Goal: Task Accomplishment & Management: Manage account settings

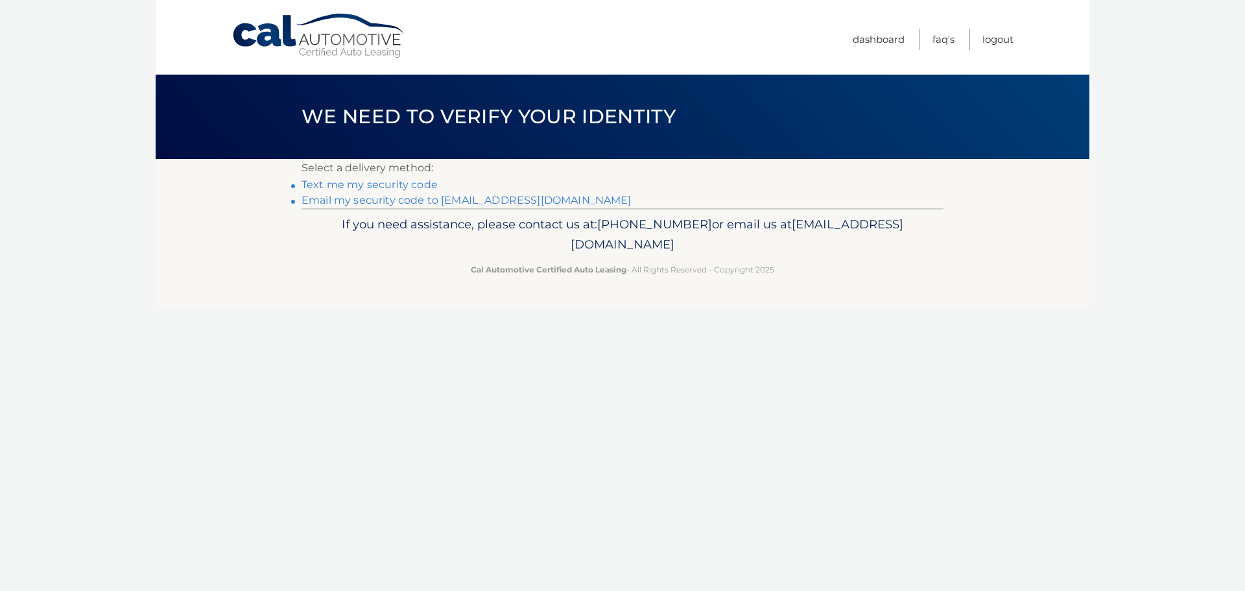
click at [379, 196] on link "Email my security code to [EMAIL_ADDRESS][DOMAIN_NAME]" at bounding box center [466, 200] width 330 height 12
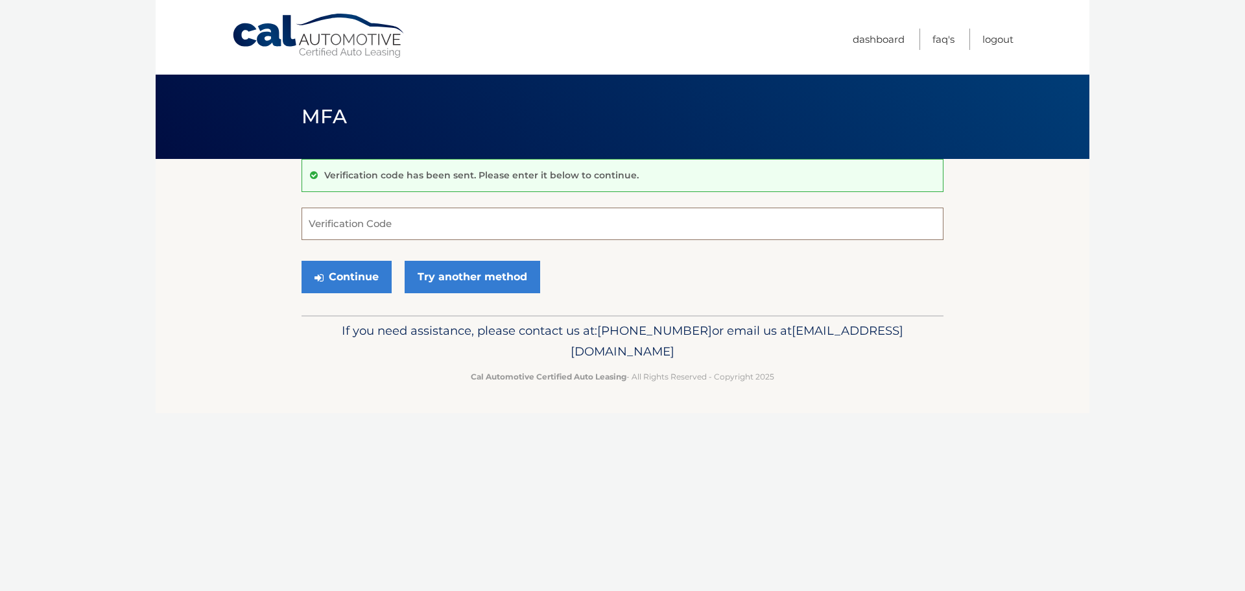
click at [342, 226] on input "Verification Code" at bounding box center [622, 223] width 642 height 32
type input "148976"
click at [360, 270] on button "Continue" at bounding box center [346, 277] width 90 height 32
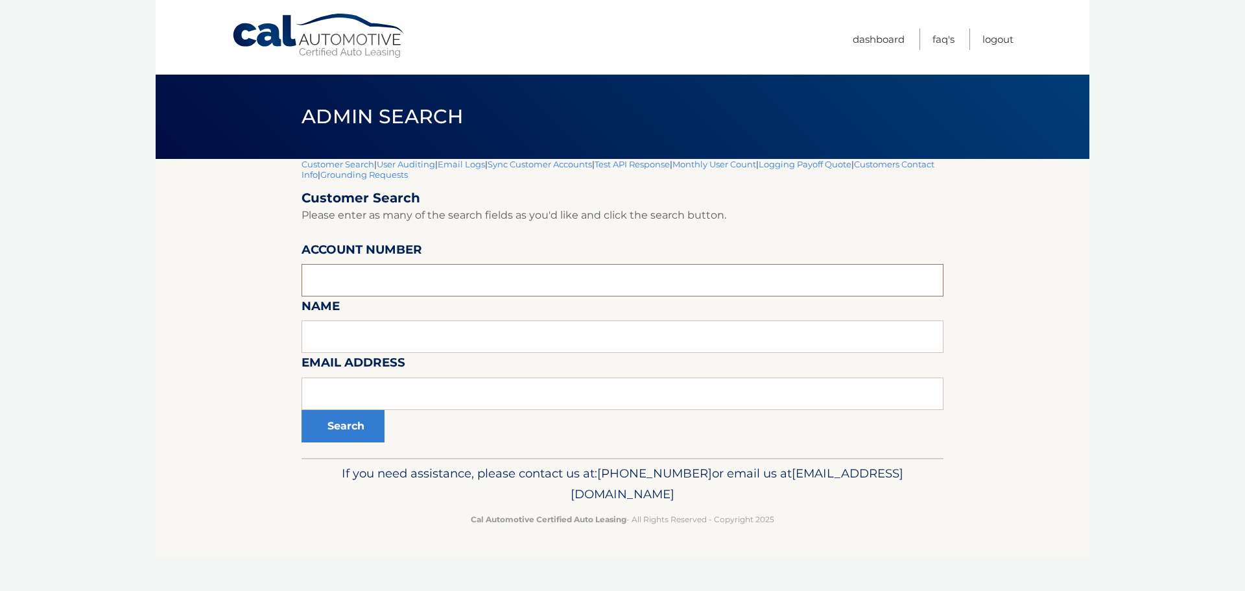
click at [359, 274] on input "text" at bounding box center [622, 280] width 642 height 32
type input "44455540474"
click at [349, 423] on button "Search" at bounding box center [342, 426] width 83 height 32
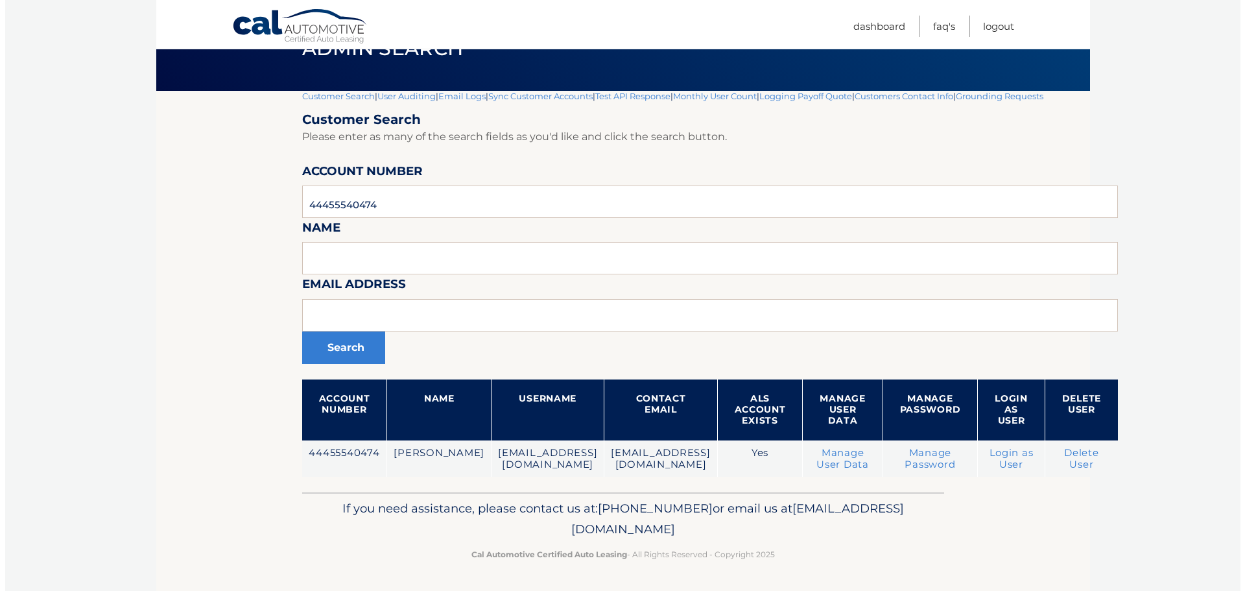
scroll to position [80, 0]
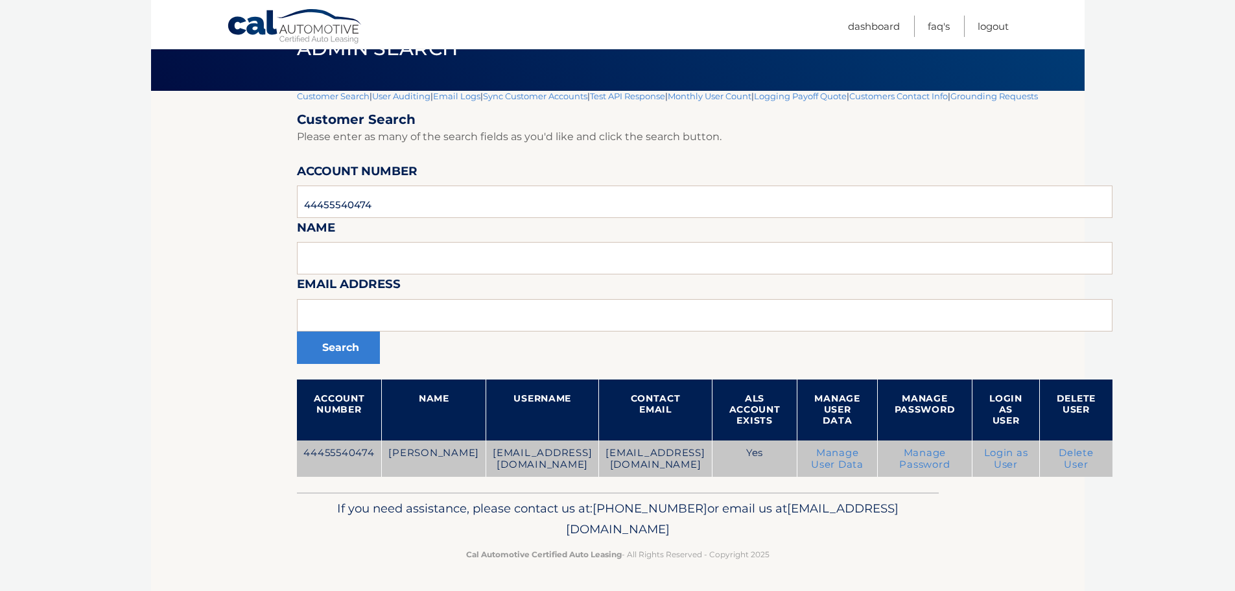
click at [1070, 447] on link "Delete User" at bounding box center [1076, 458] width 35 height 23
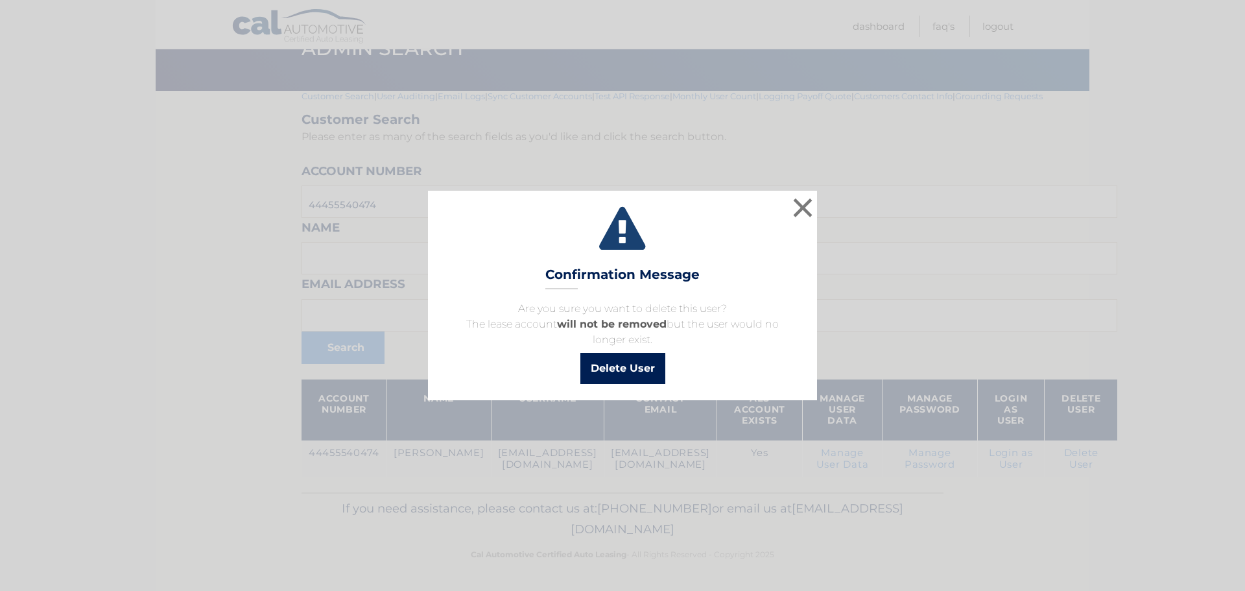
click at [621, 364] on button "Delete User" at bounding box center [622, 368] width 85 height 31
